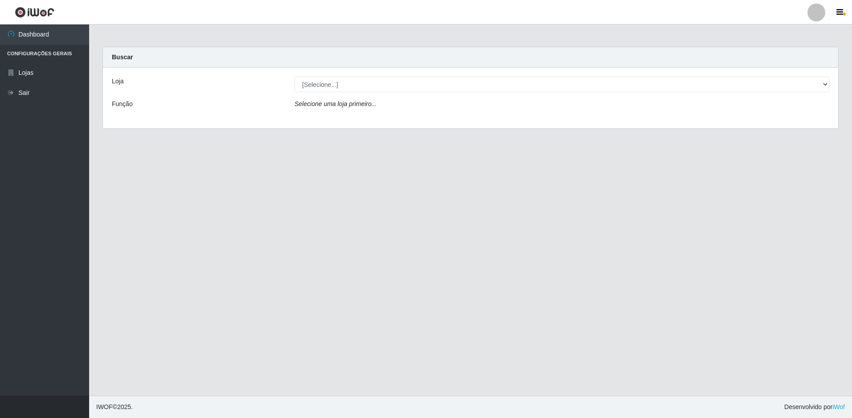
click at [428, 92] on div "Loja [Selecione...] Extrabom - Loja 51 Gaivotas Função Selecione uma loja prime…" at bounding box center [471, 98] width 736 height 61
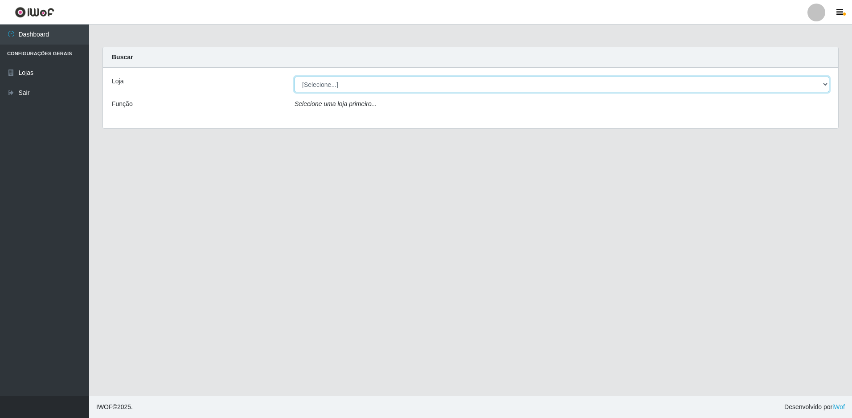
click at [429, 90] on select "[Selecione...] Extrabom - Loja 51 Gaivotas" at bounding box center [562, 85] width 535 height 16
select select "469"
click at [295, 77] on select "[Selecione...] Extrabom - Loja 51 Gaivotas" at bounding box center [562, 85] width 535 height 16
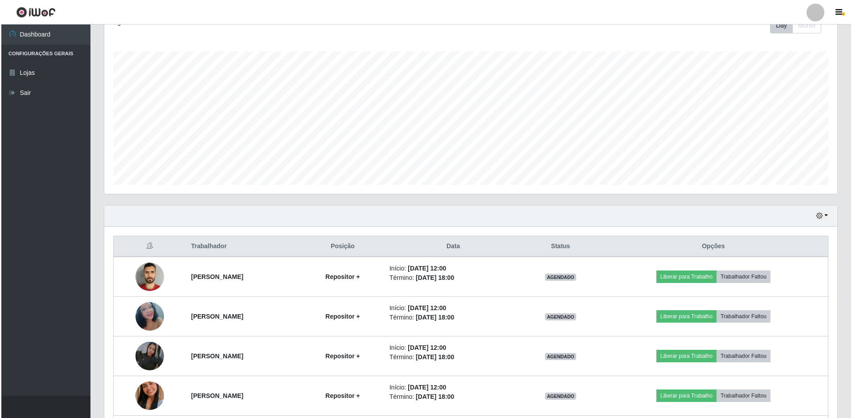
scroll to position [214, 0]
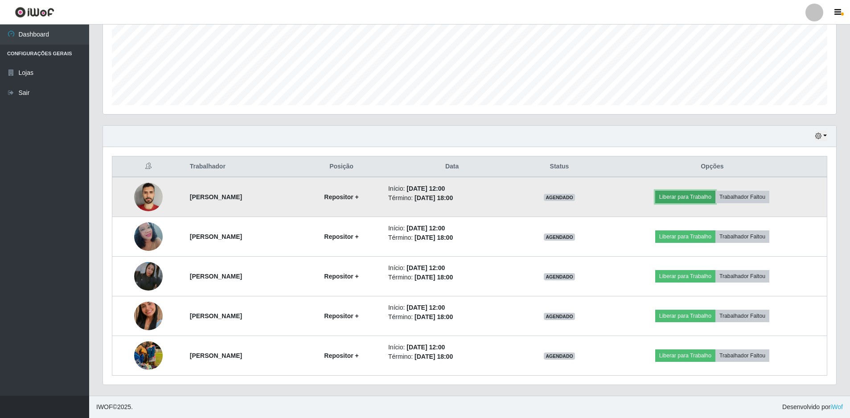
click at [686, 197] on button "Liberar para Trabalho" at bounding box center [685, 197] width 60 height 12
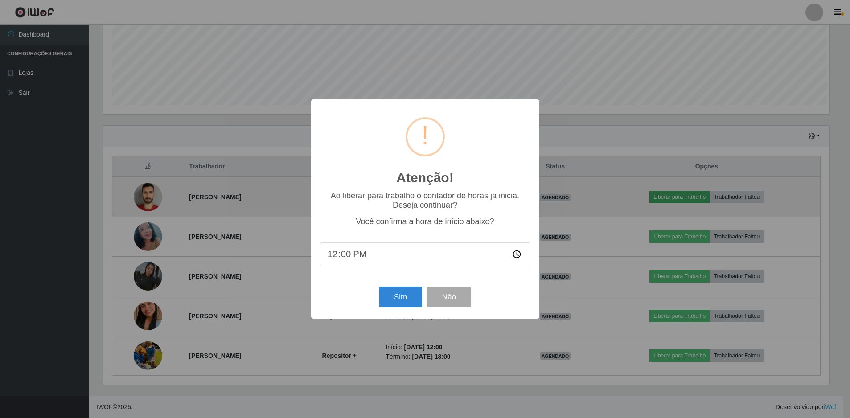
scroll to position [185, 729]
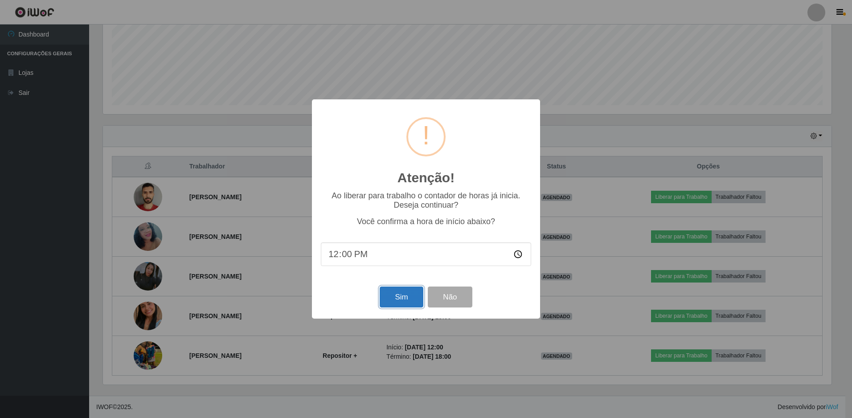
click at [408, 293] on button "Sim" at bounding box center [401, 297] width 43 height 21
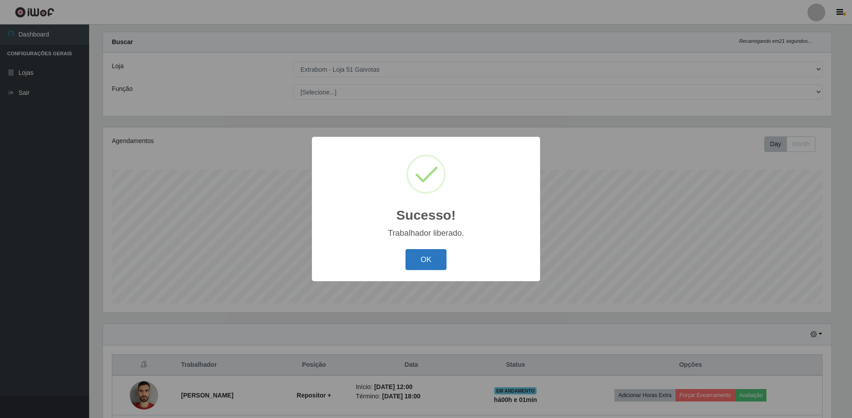
click at [426, 256] on button "OK" at bounding box center [426, 259] width 41 height 21
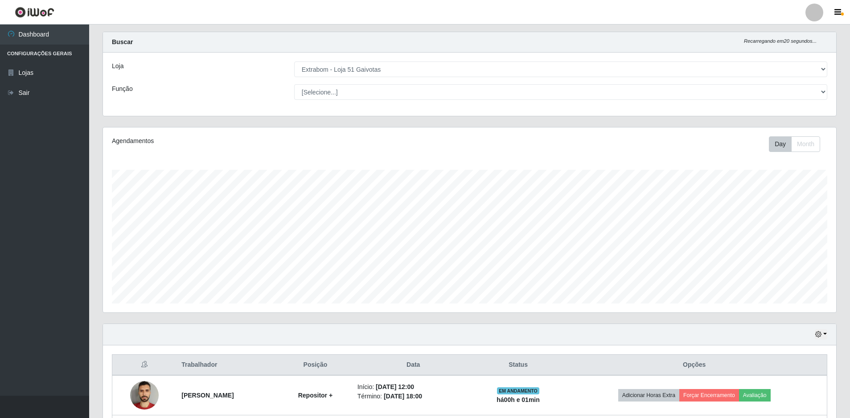
scroll to position [214, 0]
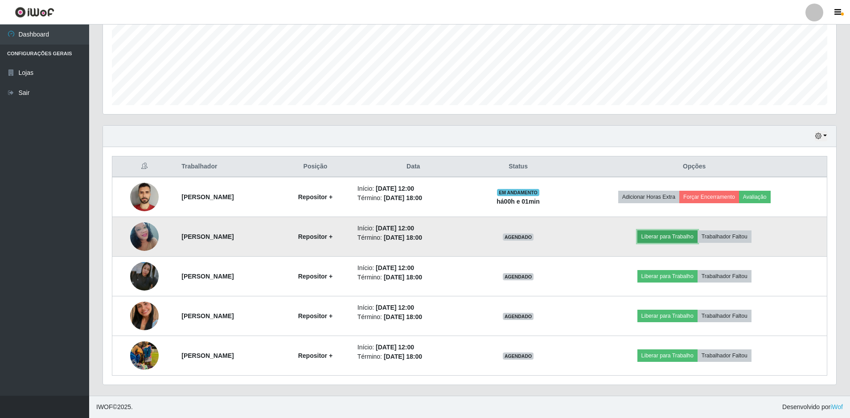
click at [675, 241] on button "Liberar para Trabalho" at bounding box center [667, 236] width 60 height 12
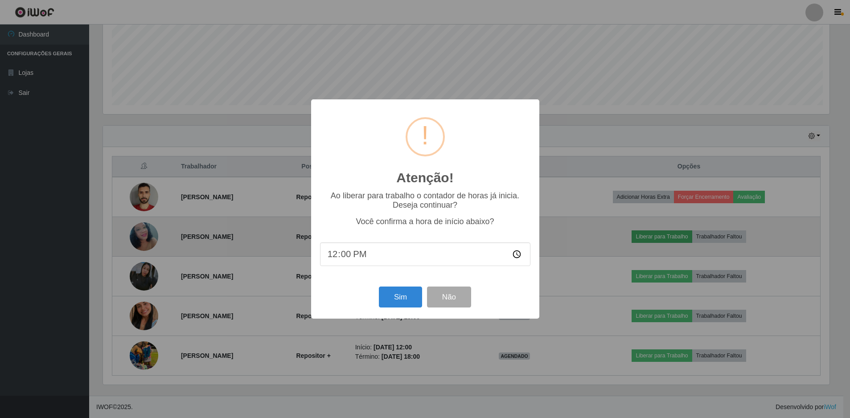
scroll to position [185, 729]
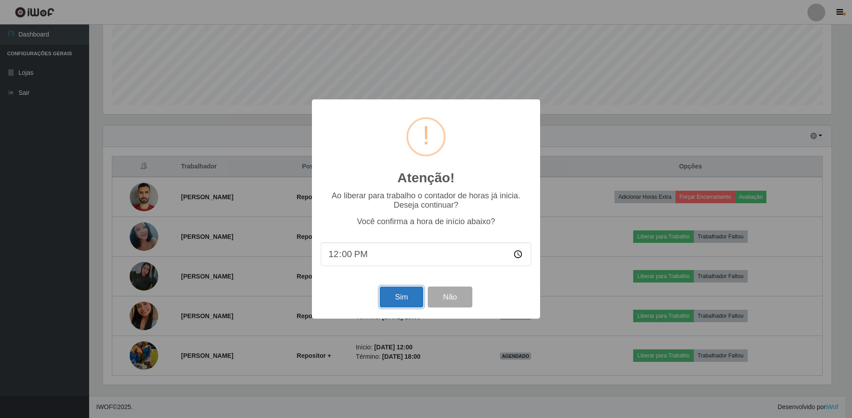
click at [404, 292] on button "Sim" at bounding box center [401, 297] width 43 height 21
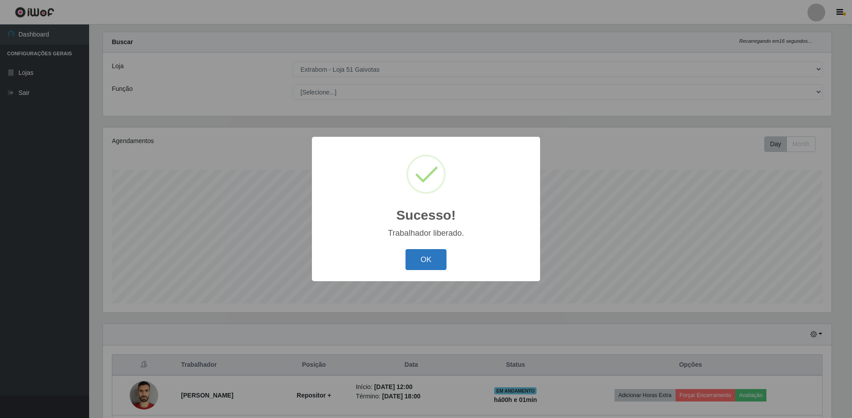
click at [428, 258] on button "OK" at bounding box center [426, 259] width 41 height 21
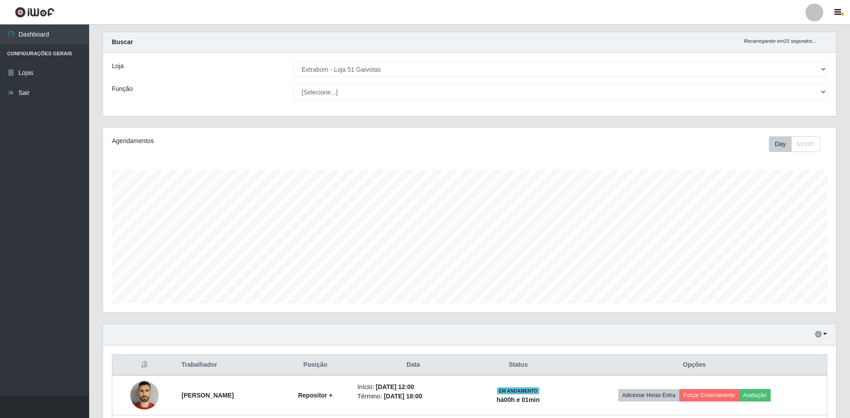
scroll to position [193, 0]
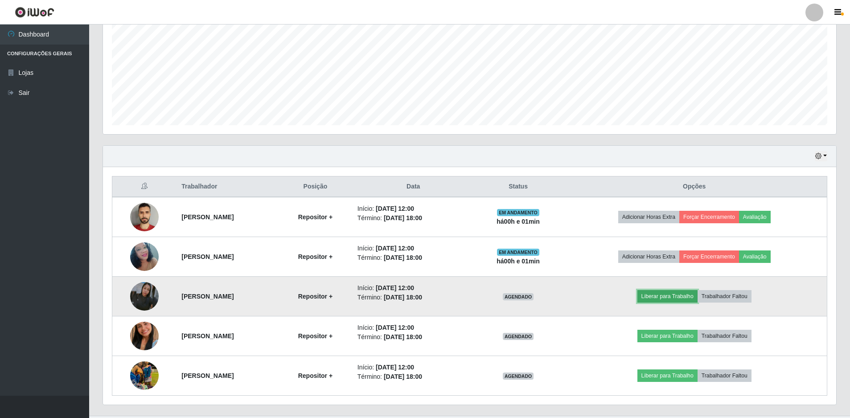
click at [689, 296] on button "Liberar para Trabalho" at bounding box center [667, 296] width 60 height 12
drag, startPoint x: 689, startPoint y: 296, endPoint x: 679, endPoint y: 296, distance: 9.4
click at [679, 296] on button "Liberar para Trabalho" at bounding box center [667, 296] width 60 height 12
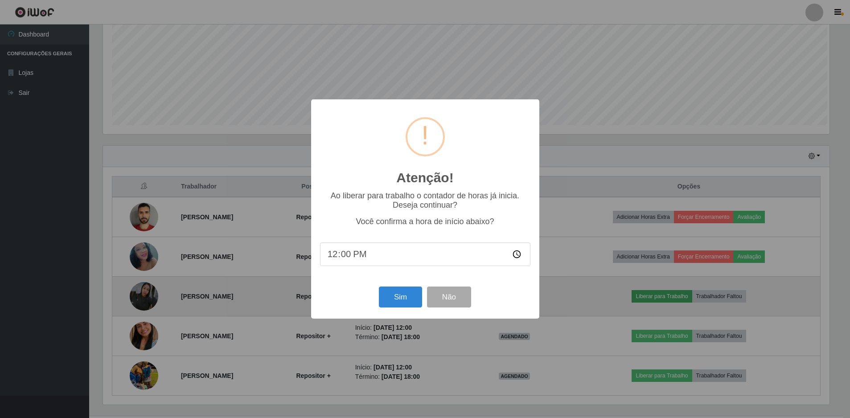
scroll to position [185, 729]
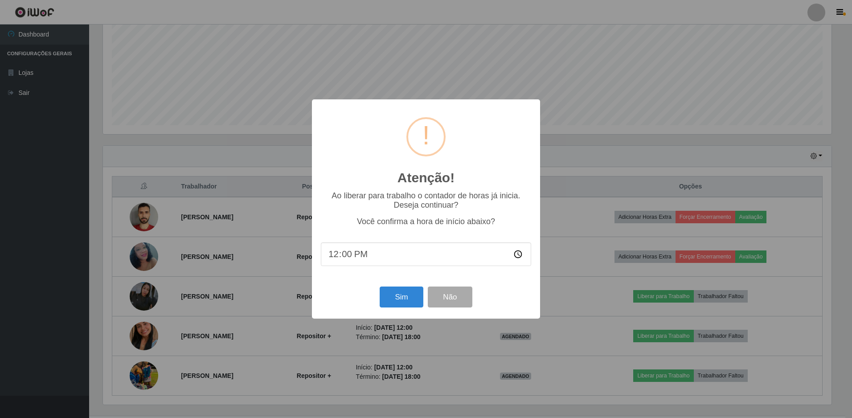
click at [666, 298] on div "Atenção! × Ao liberar para trabalho o contador de horas já inicia. Deseja conti…" at bounding box center [426, 209] width 852 height 418
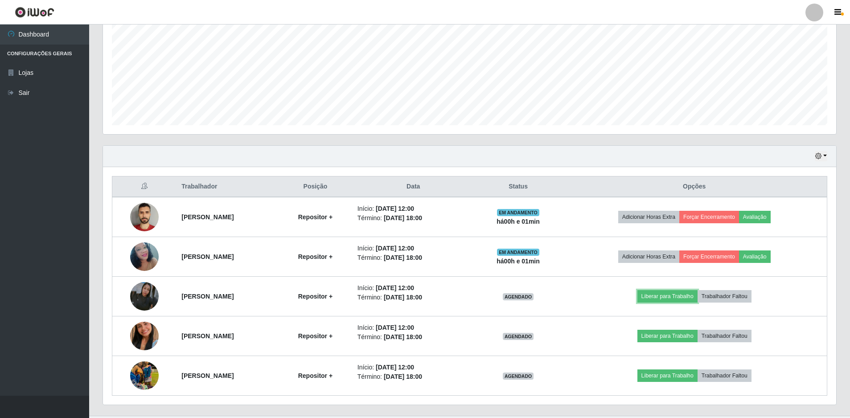
scroll to position [0, 0]
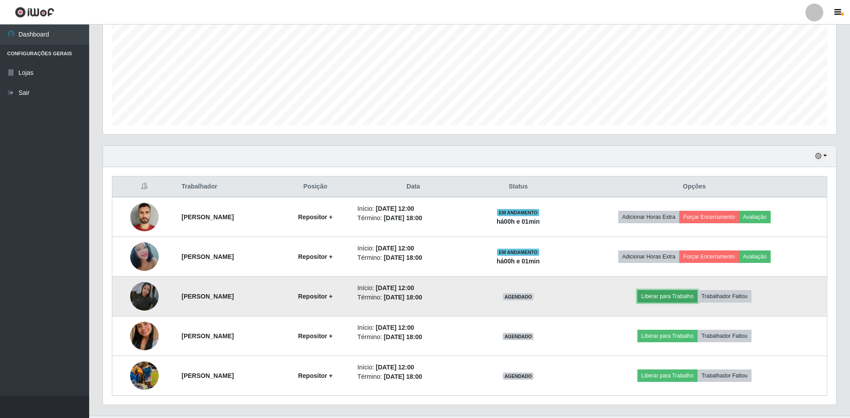
click at [677, 297] on button "Liberar para Trabalho" at bounding box center [667, 296] width 60 height 12
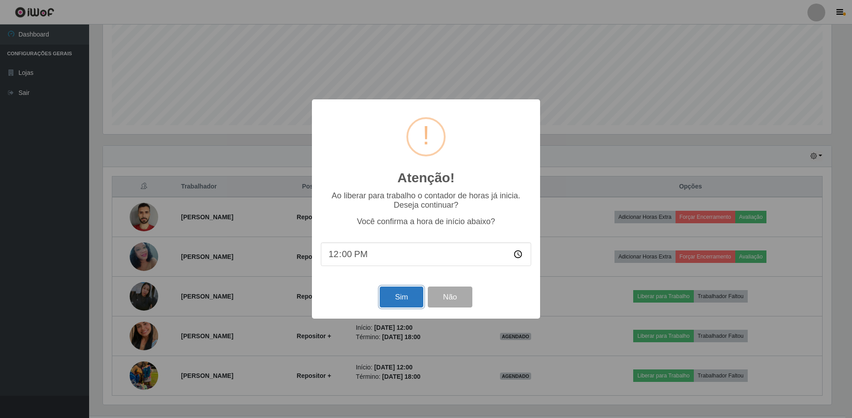
click at [401, 295] on button "Sim" at bounding box center [401, 297] width 43 height 21
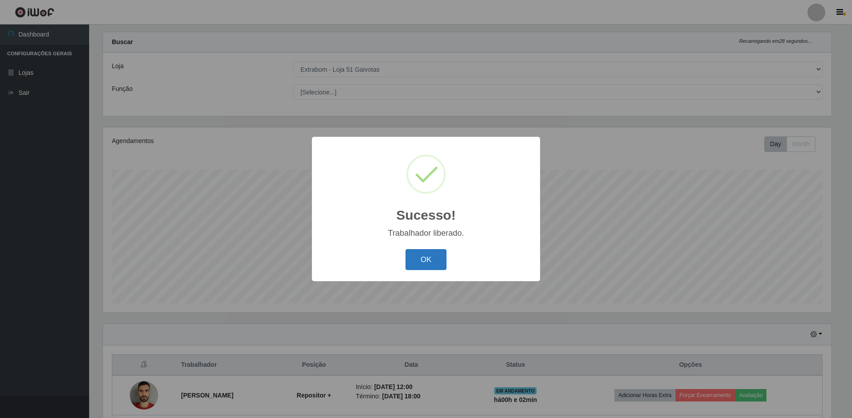
click at [438, 259] on button "OK" at bounding box center [426, 259] width 41 height 21
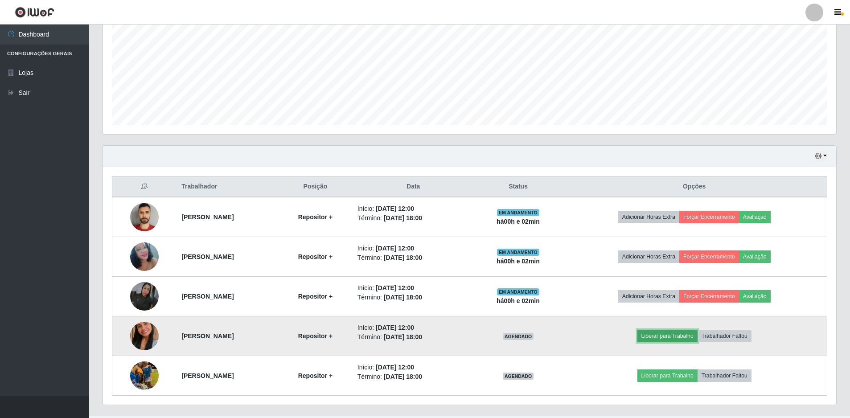
click at [677, 335] on button "Liberar para Trabalho" at bounding box center [667, 336] width 60 height 12
click at [687, 338] on button "Liberar para Trabalho" at bounding box center [667, 336] width 60 height 12
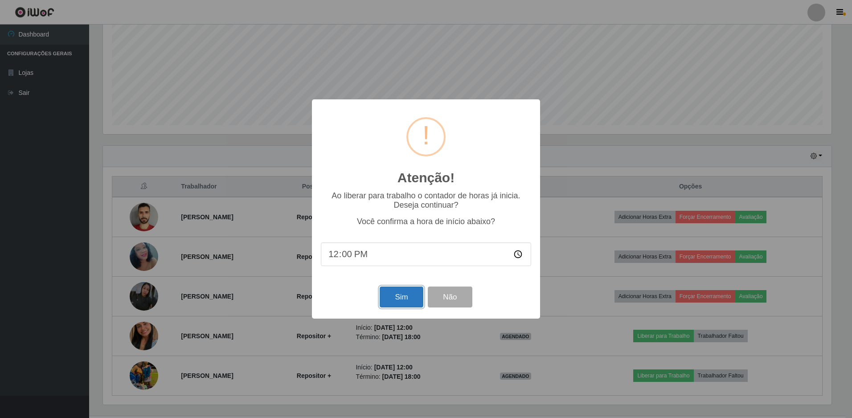
click at [395, 300] on button "Sim" at bounding box center [401, 297] width 43 height 21
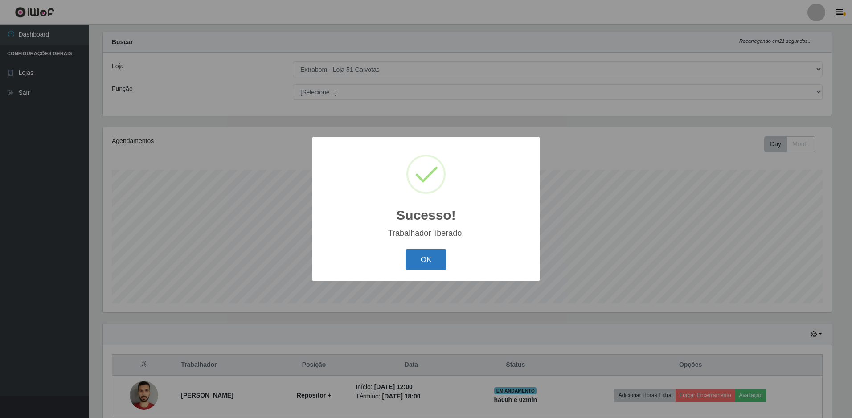
click at [438, 266] on button "OK" at bounding box center [426, 259] width 41 height 21
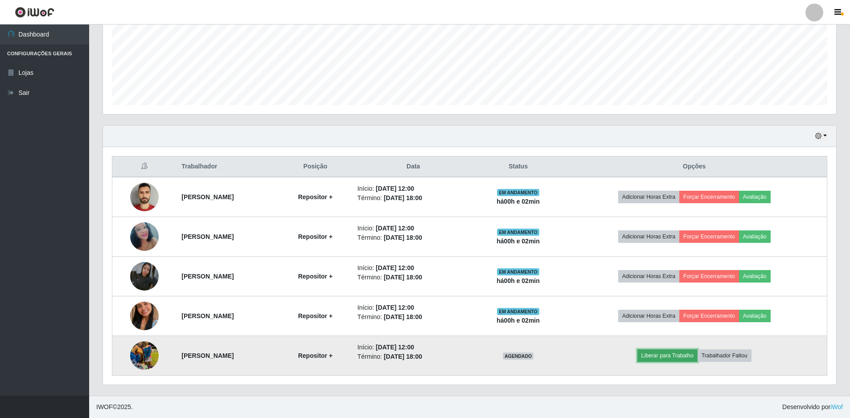
click at [670, 353] on button "Liberar para Trabalho" at bounding box center [667, 356] width 60 height 12
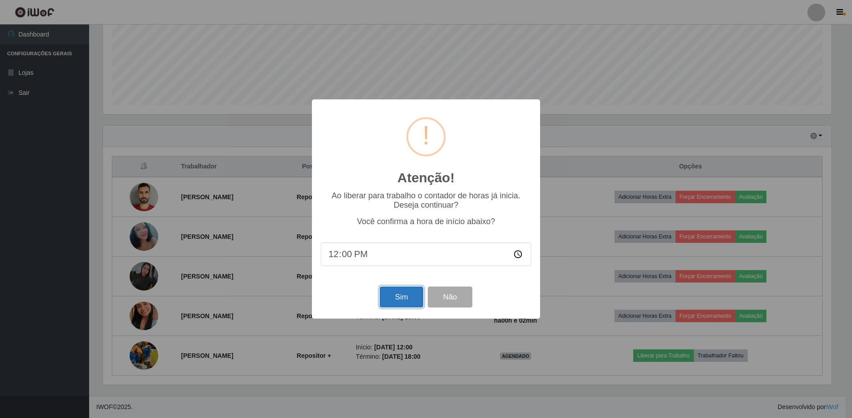
click at [408, 302] on button "Sim" at bounding box center [401, 297] width 43 height 21
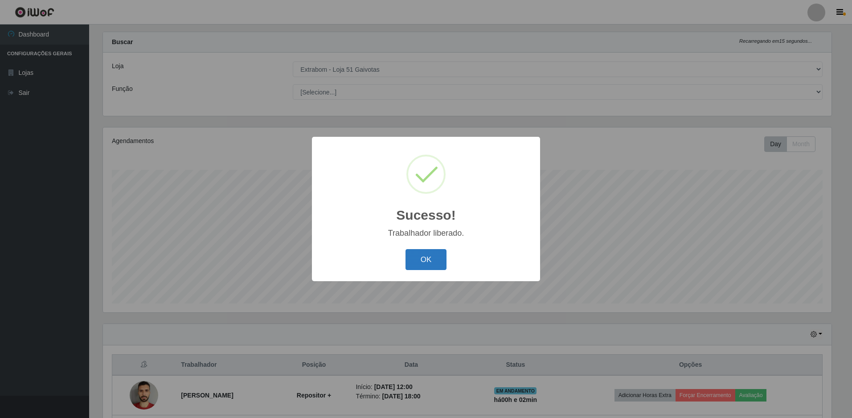
click at [424, 264] on button "OK" at bounding box center [426, 259] width 41 height 21
click at [424, 264] on div "Sucesso! × Trabalhador liberado. OK Cancel" at bounding box center [426, 209] width 228 height 144
